Goal: Find specific page/section: Find specific page/section

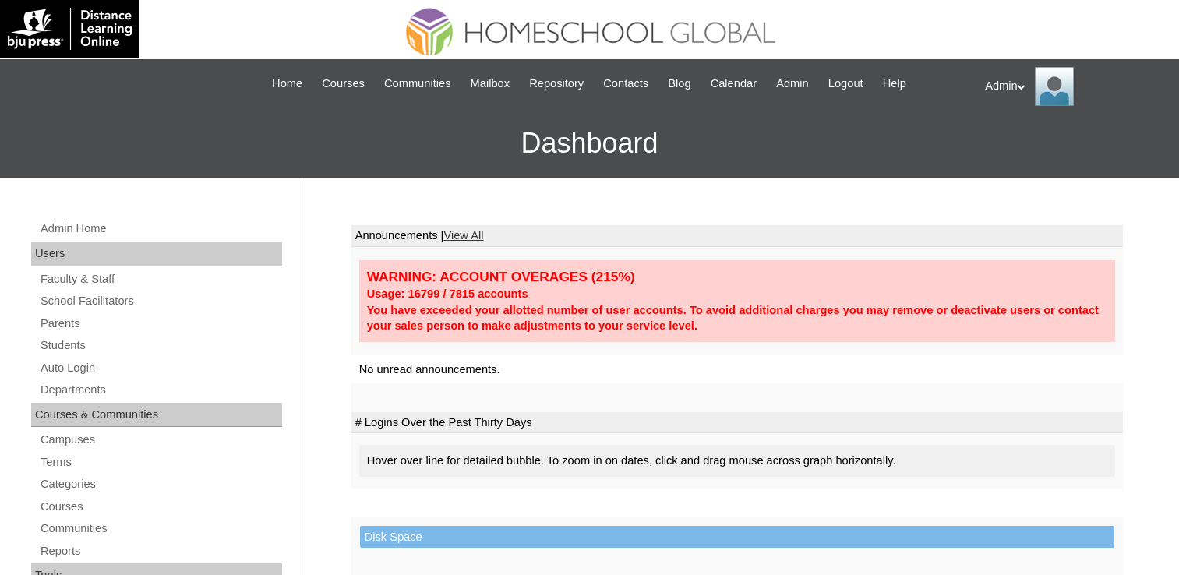
scroll to position [234, 0]
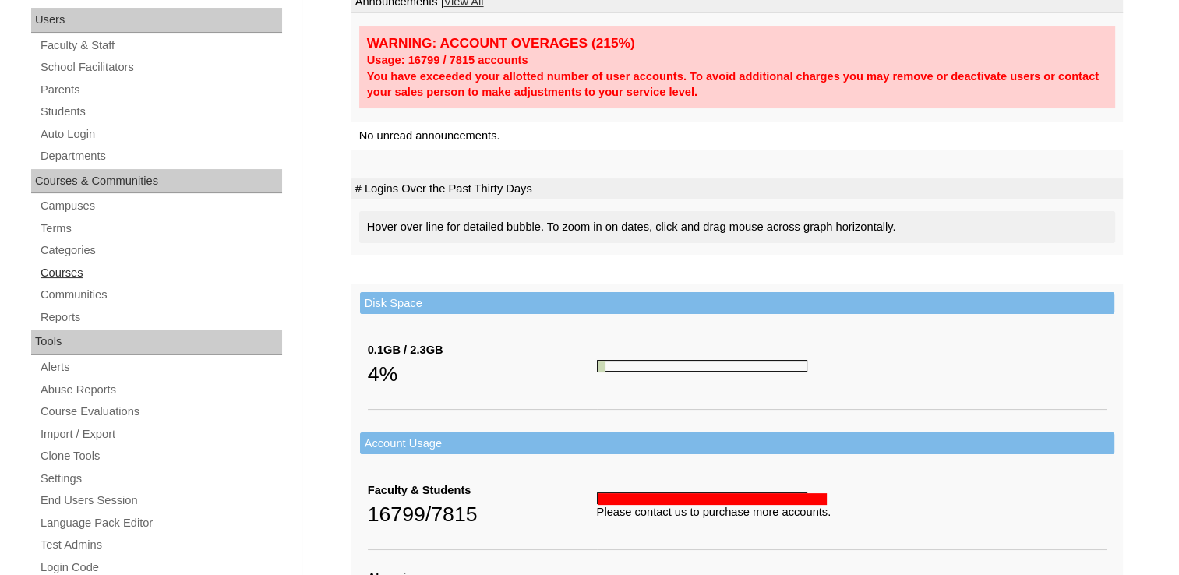
click at [72, 272] on link "Courses" at bounding box center [160, 272] width 243 height 19
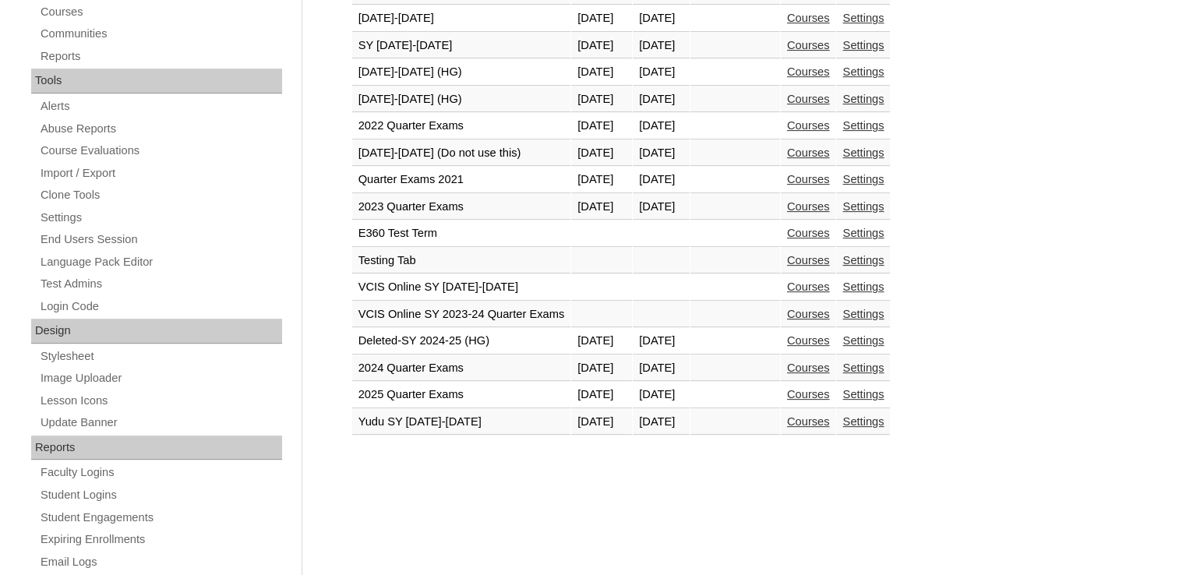
scroll to position [467, 0]
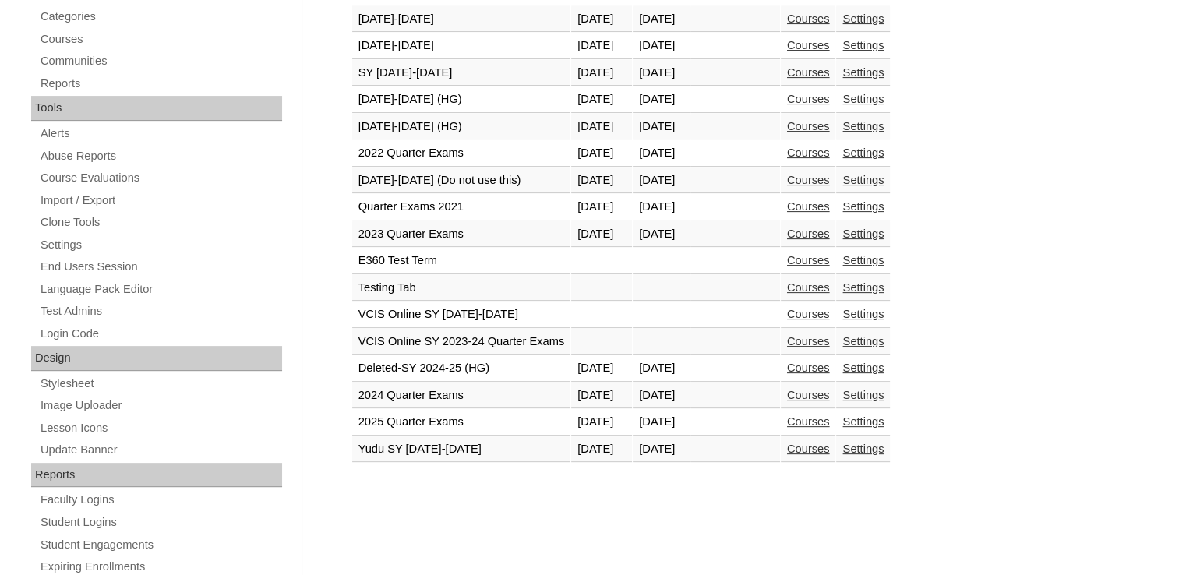
click at [827, 178] on link "Courses" at bounding box center [808, 180] width 43 height 12
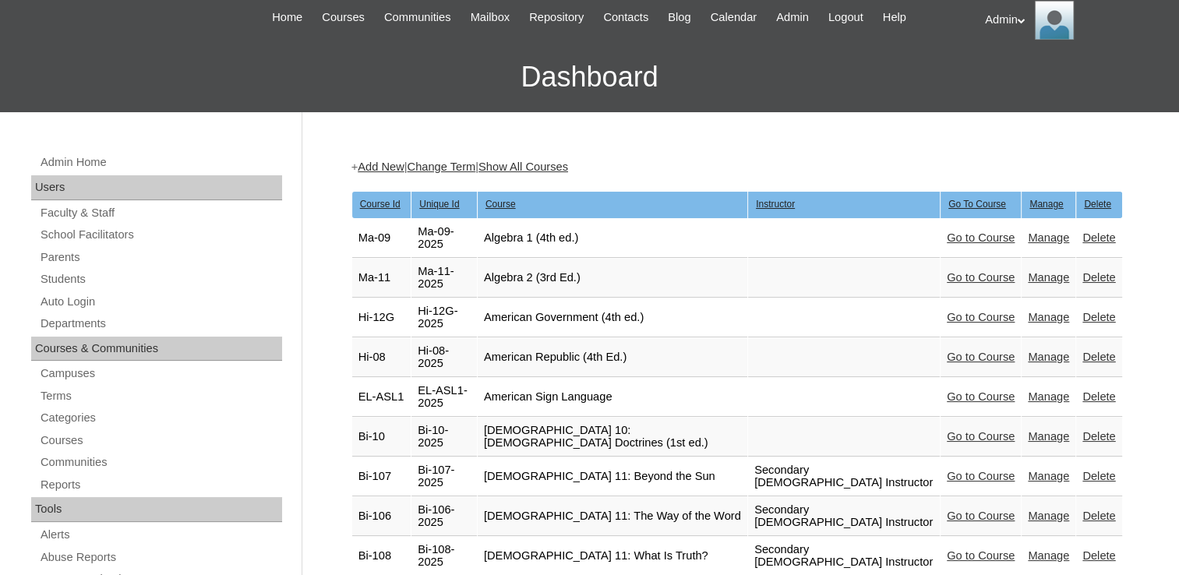
scroll to position [156, 0]
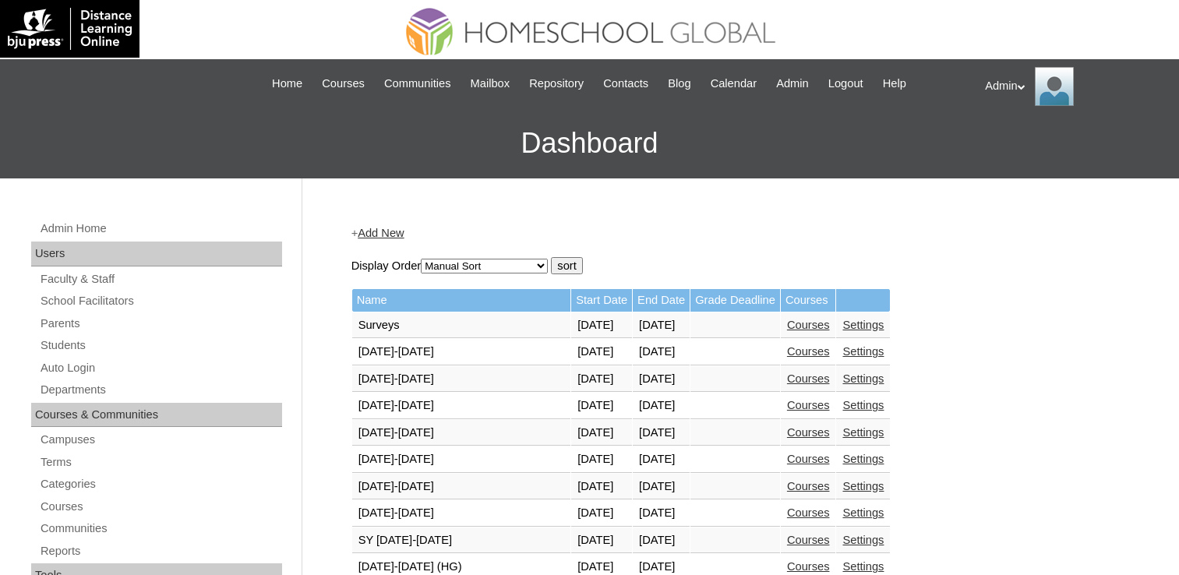
scroll to position [465, 0]
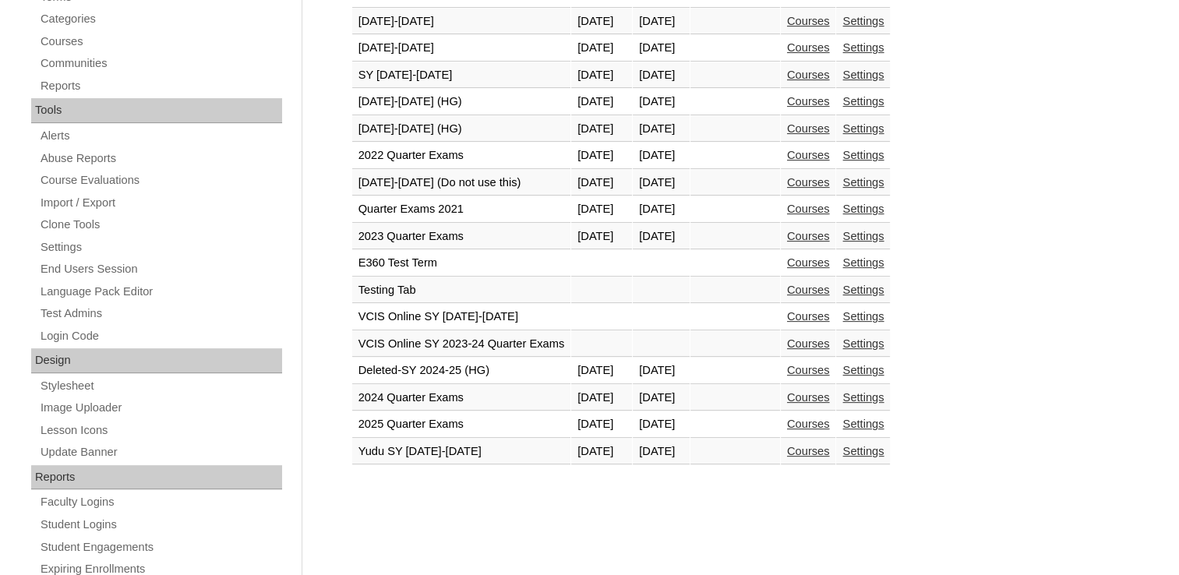
click at [819, 126] on link "Courses" at bounding box center [808, 128] width 43 height 12
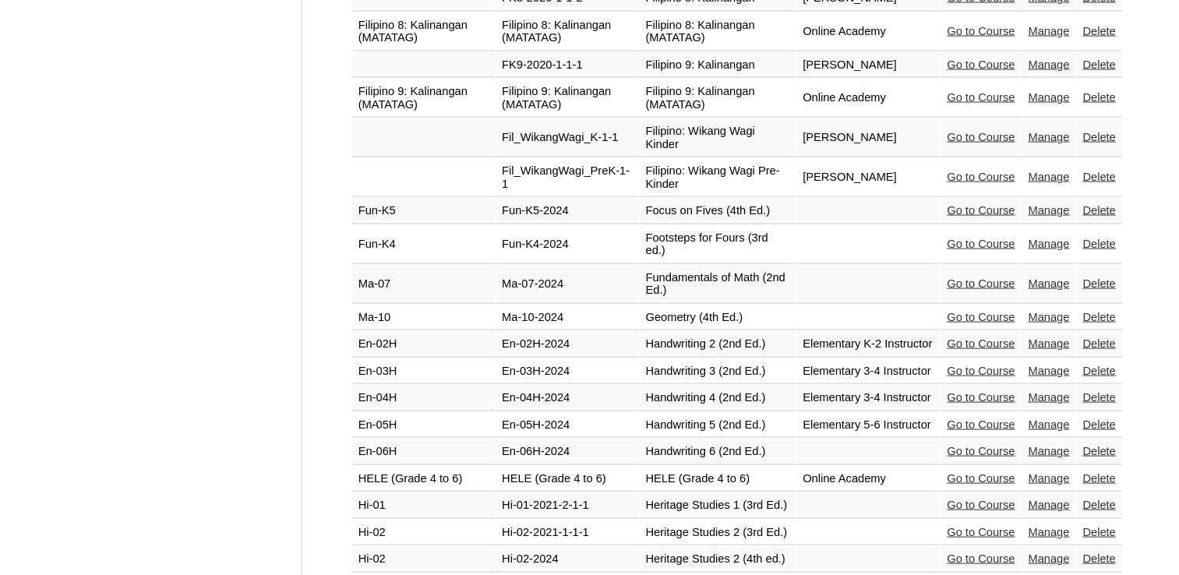
scroll to position [3211, 0]
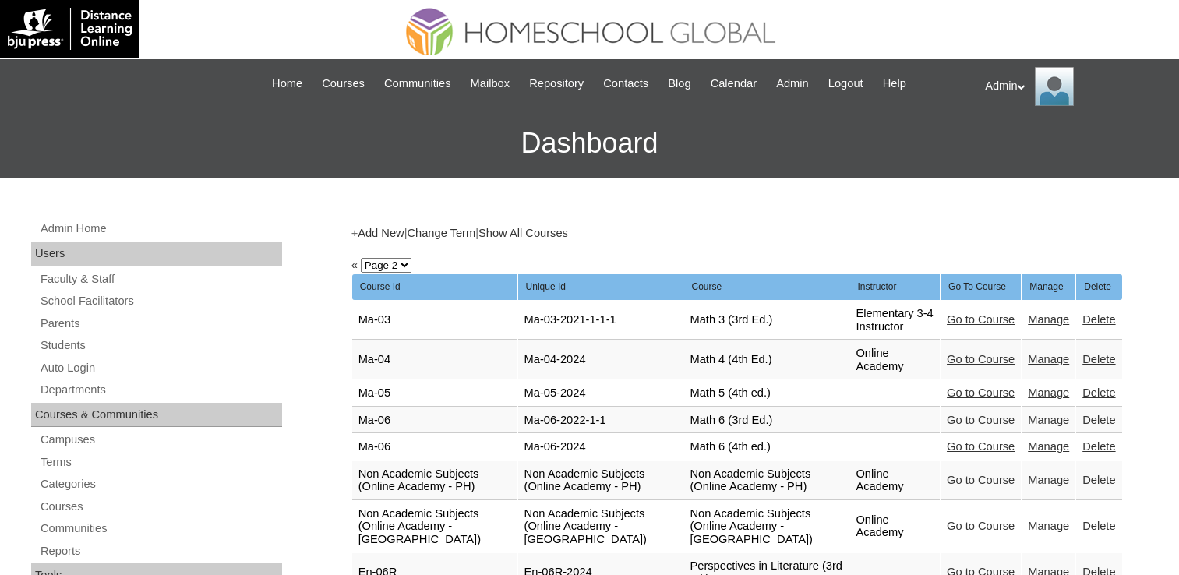
scroll to position [701, 0]
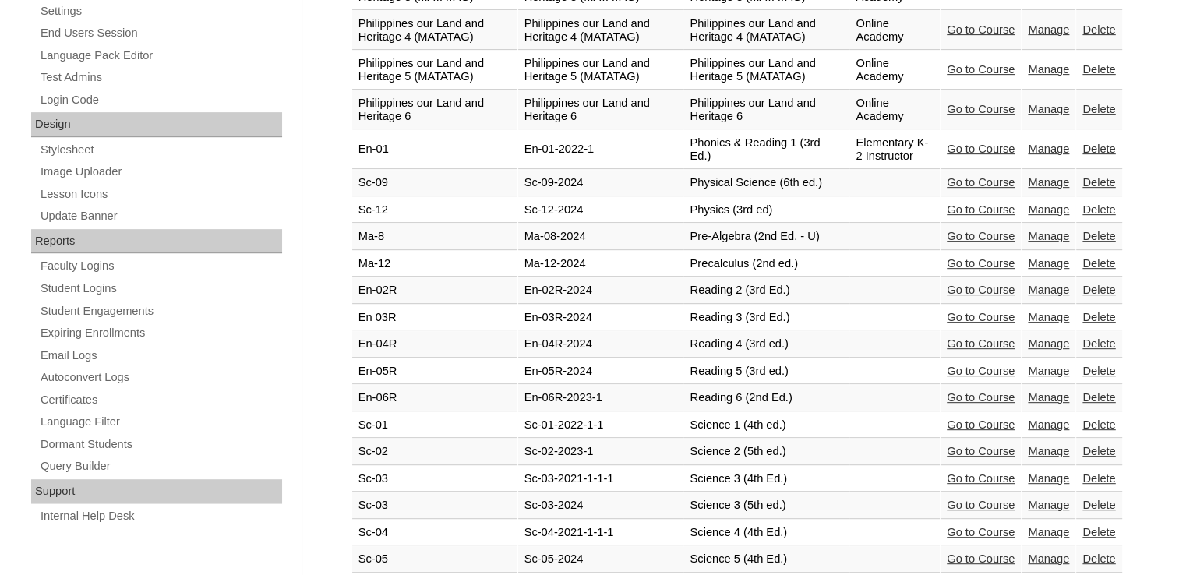
click at [1000, 472] on link "Go to Course" at bounding box center [980, 478] width 68 height 12
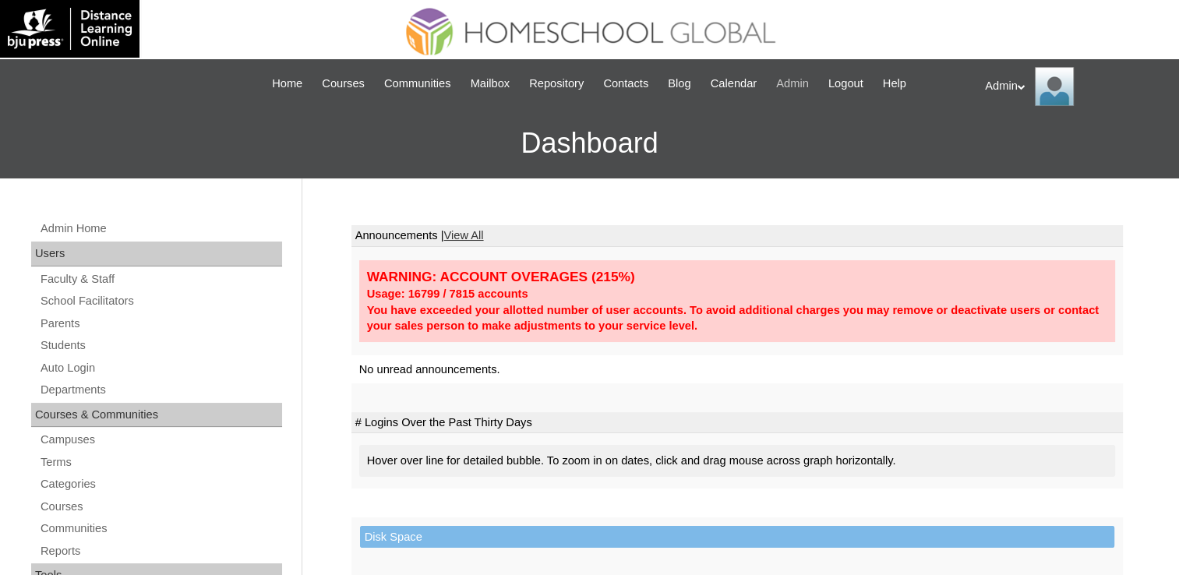
click at [800, 80] on span "Admin" at bounding box center [792, 84] width 33 height 18
click at [788, 86] on span "Admin" at bounding box center [792, 84] width 33 height 18
click at [56, 502] on link "Courses" at bounding box center [160, 506] width 243 height 19
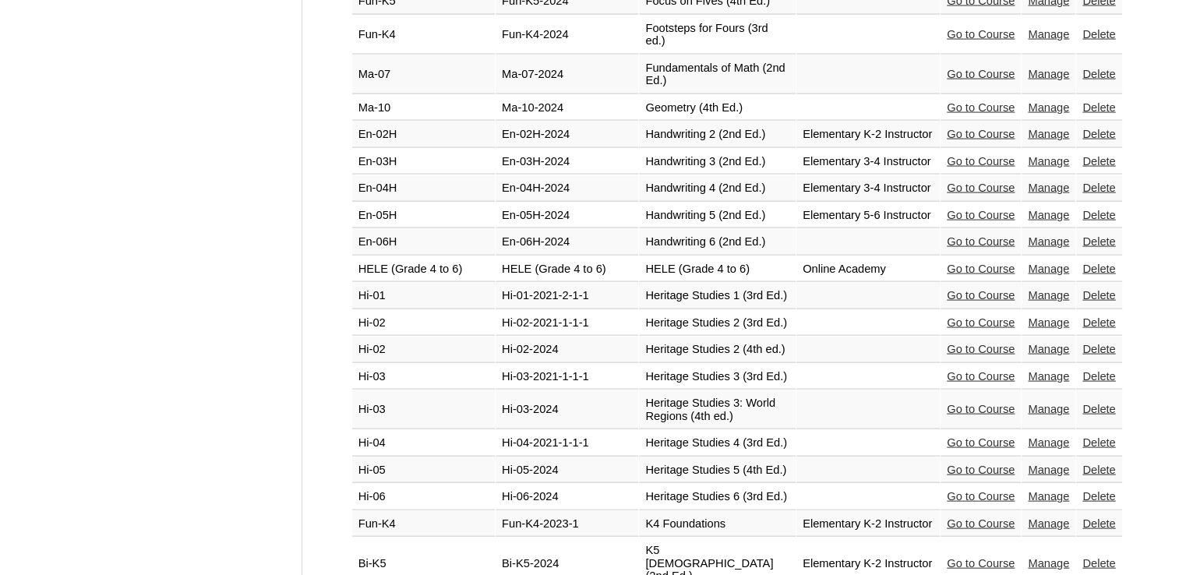
scroll to position [3194, 0]
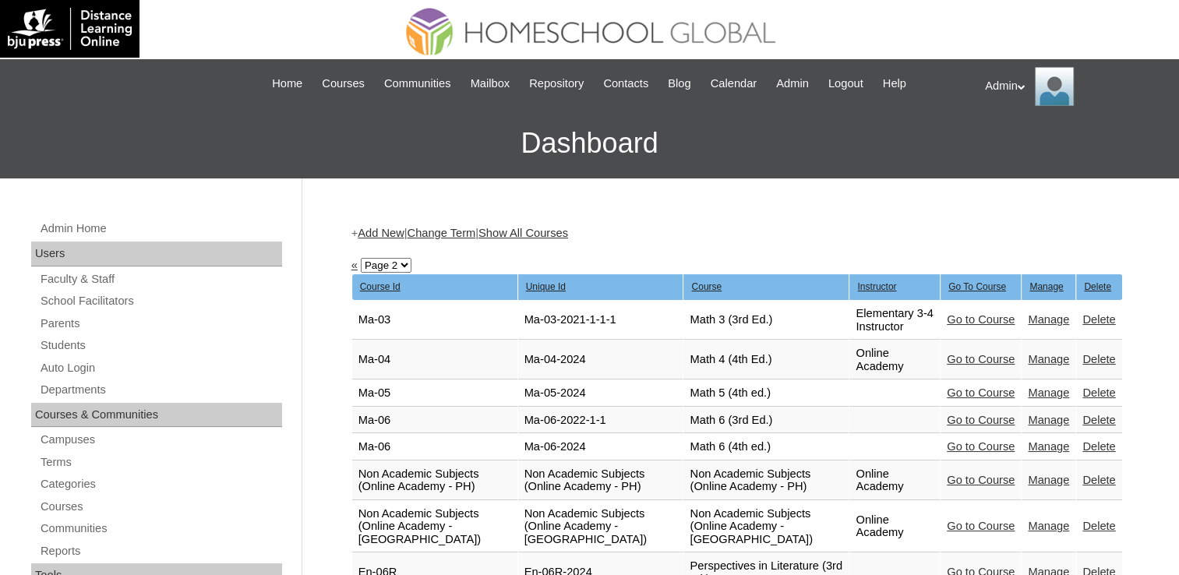
click at [979, 318] on link "Go to Course" at bounding box center [980, 319] width 68 height 12
